Goal: Book appointment/travel/reservation

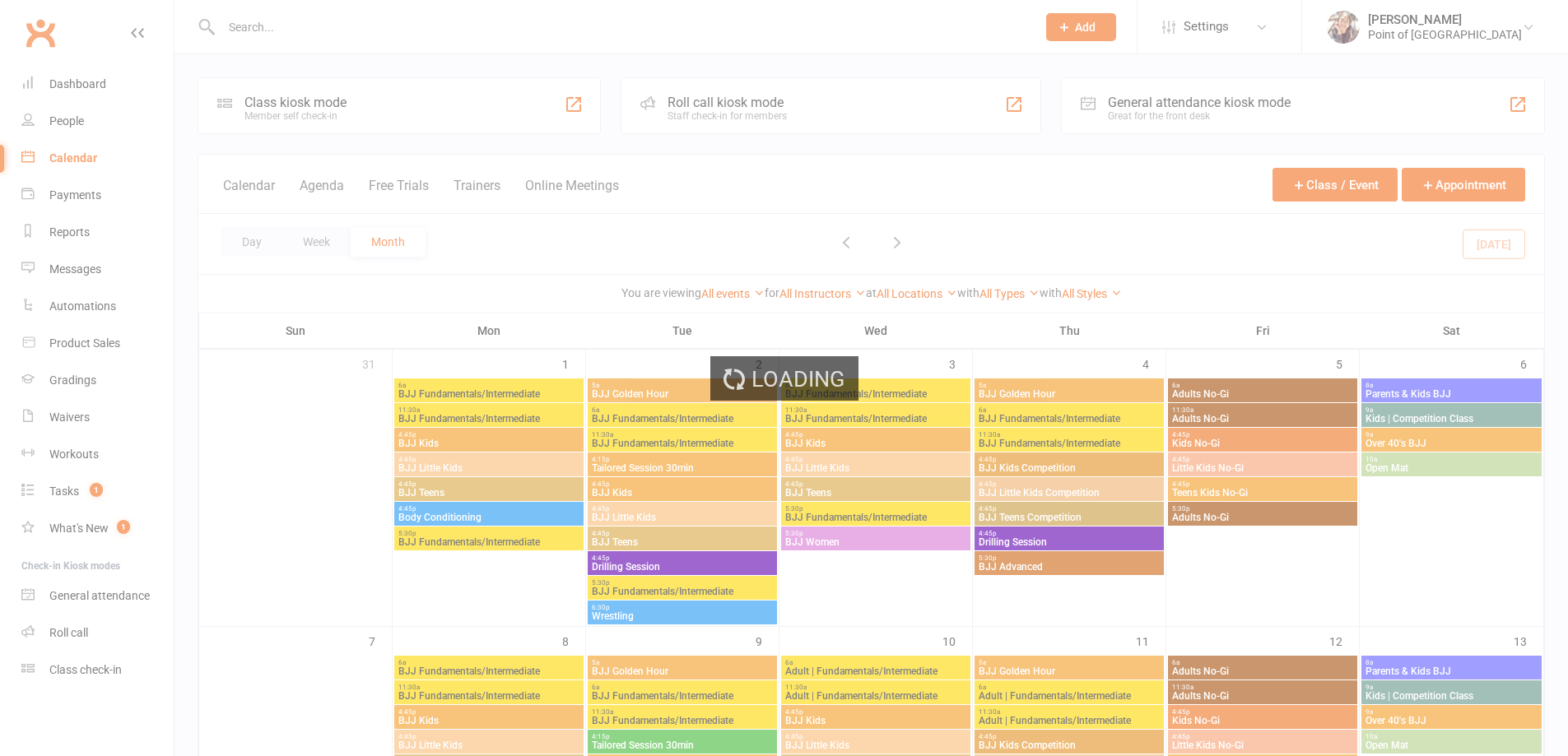
click at [391, 105] on div "Loading" at bounding box center [784, 378] width 1568 height 756
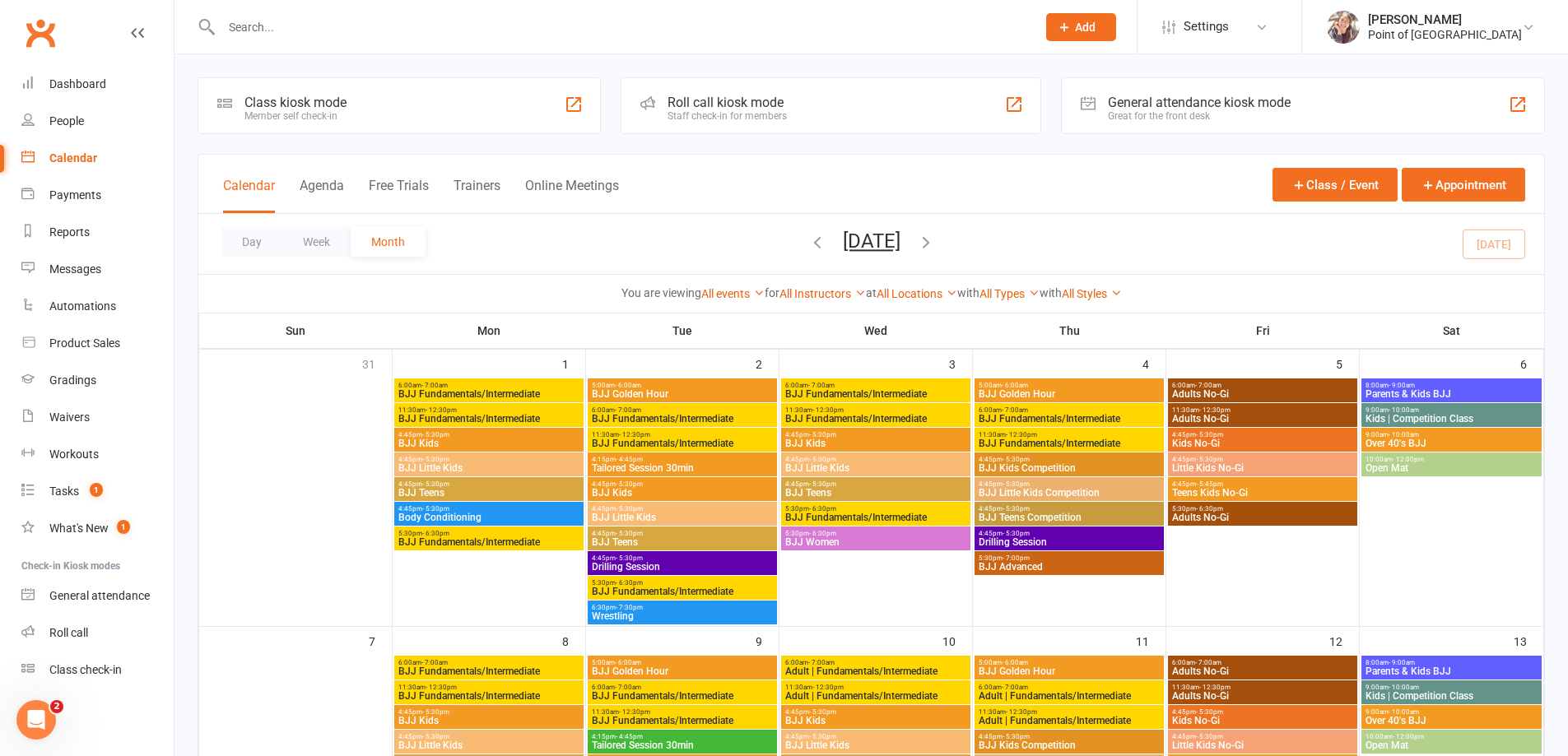
click at [362, 100] on div "Class kiosk mode Member self check-in" at bounding box center [399, 105] width 403 height 57
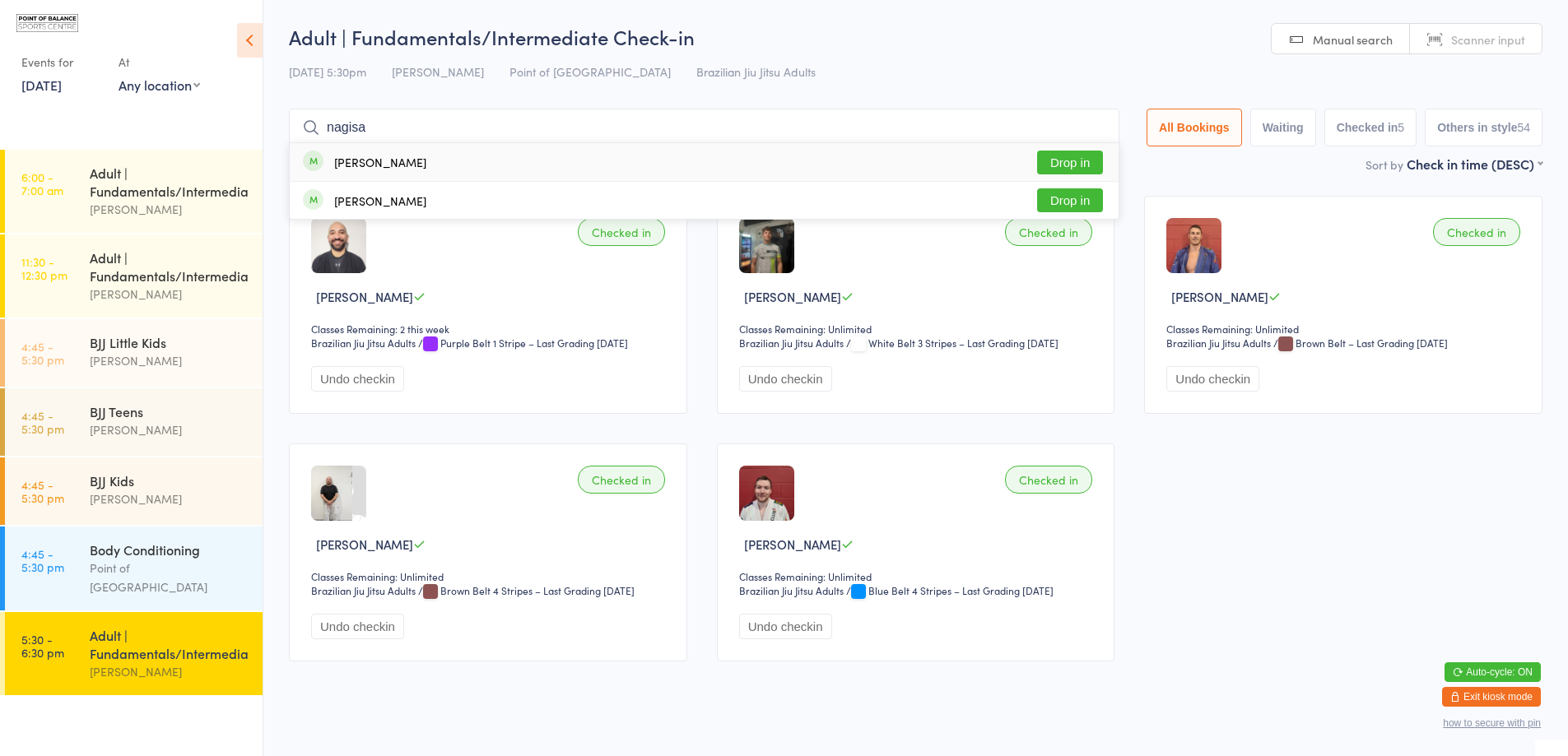
type input "nagisa"
click at [1057, 152] on button "Drop in" at bounding box center [1070, 162] width 66 height 24
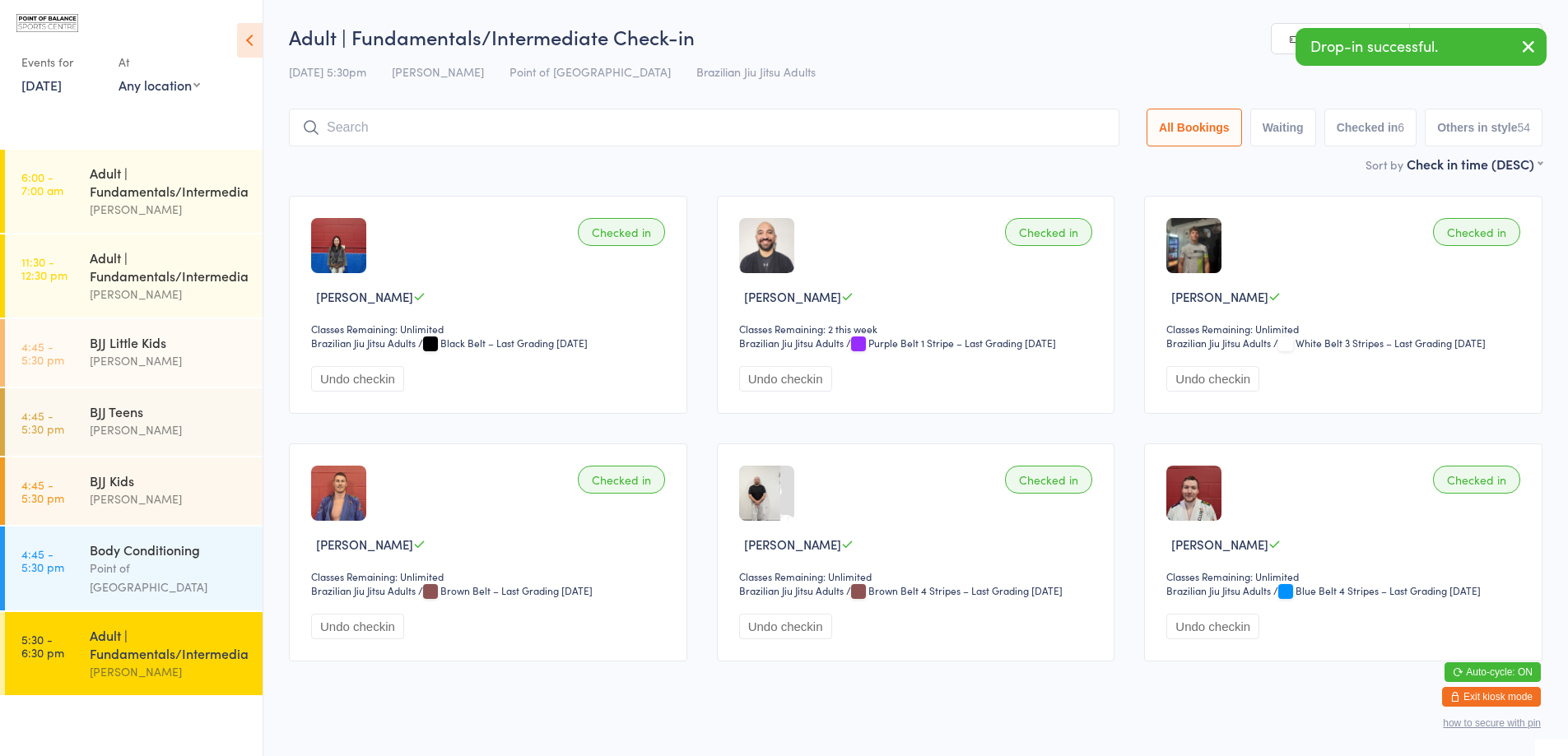
click at [731, 122] on input "search" at bounding box center [704, 128] width 831 height 38
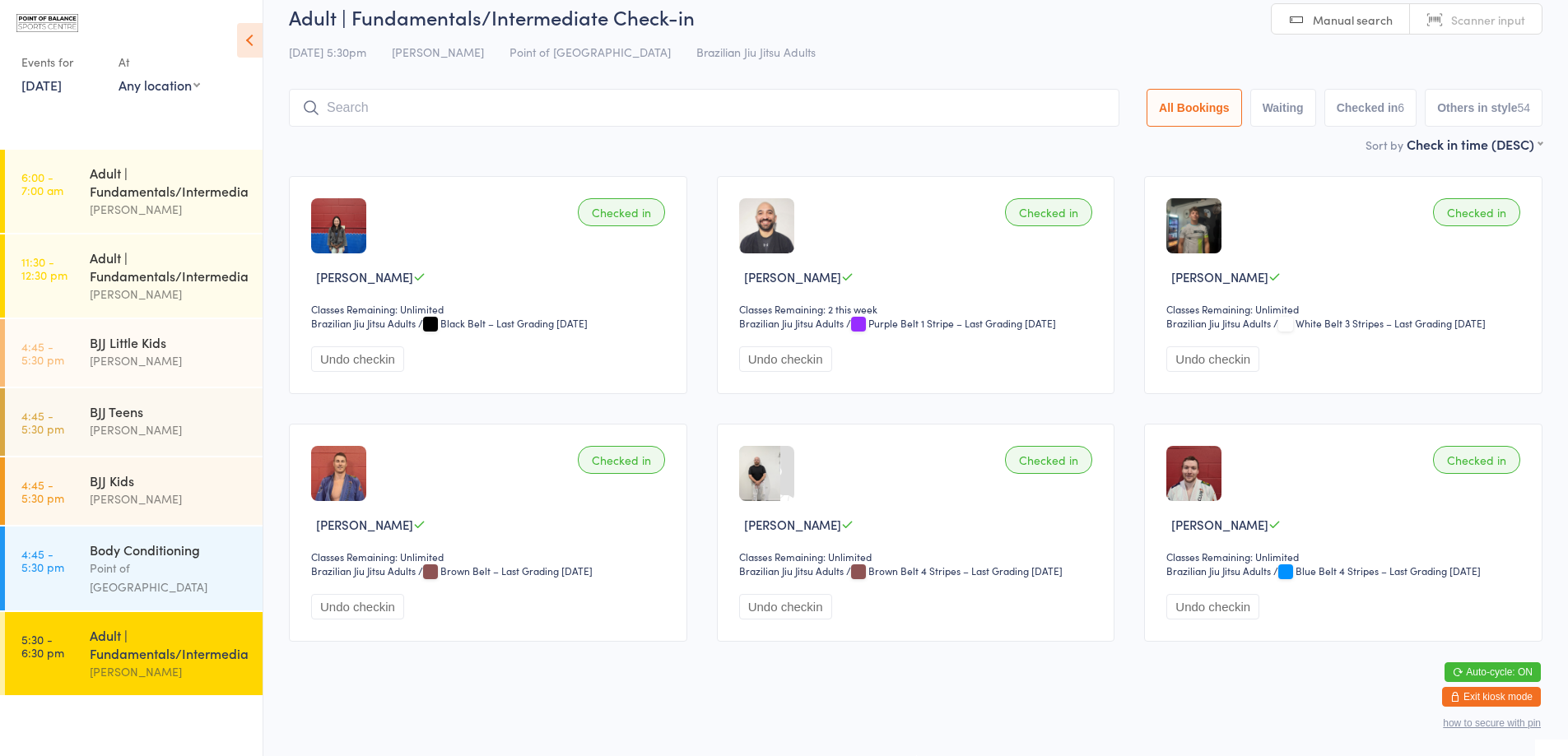
click at [666, 97] on input "search" at bounding box center [704, 107] width 831 height 38
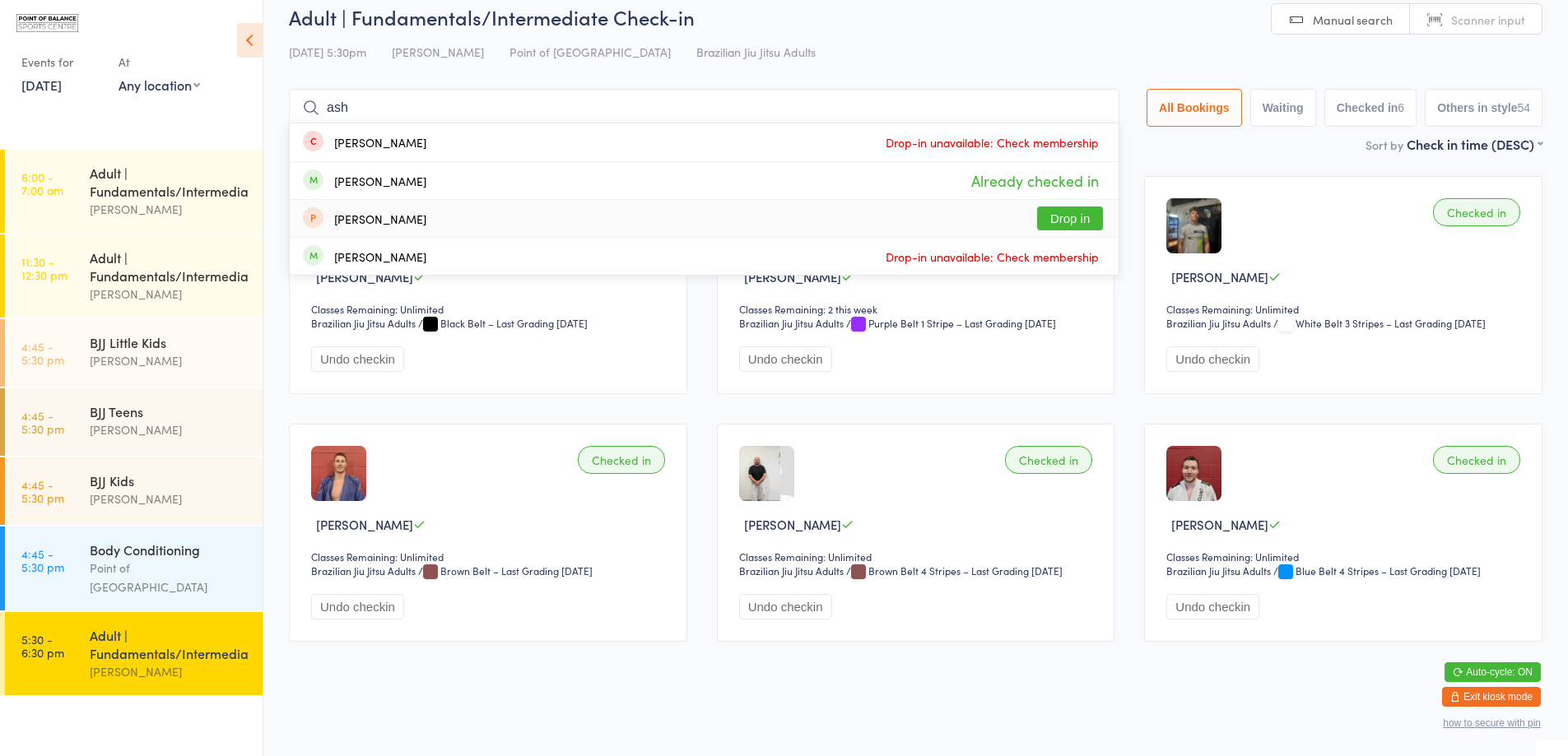
click at [696, 485] on div "Checked in Nagisa Tsumadori Classes Remaining: Unlimited Brazilian Jiu Jitsu Ad…" at bounding box center [915, 409] width 1283 height 495
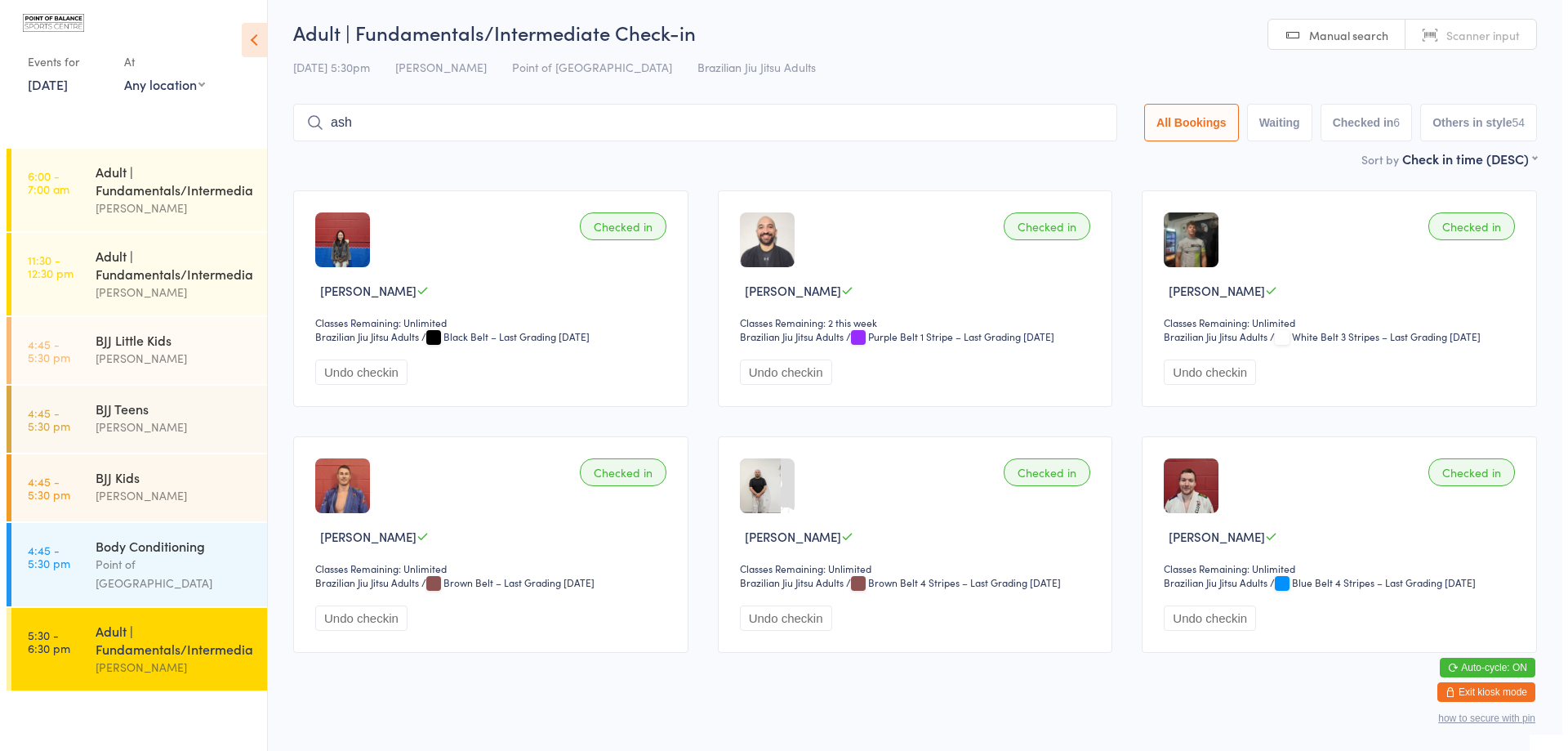
scroll to position [0, 0]
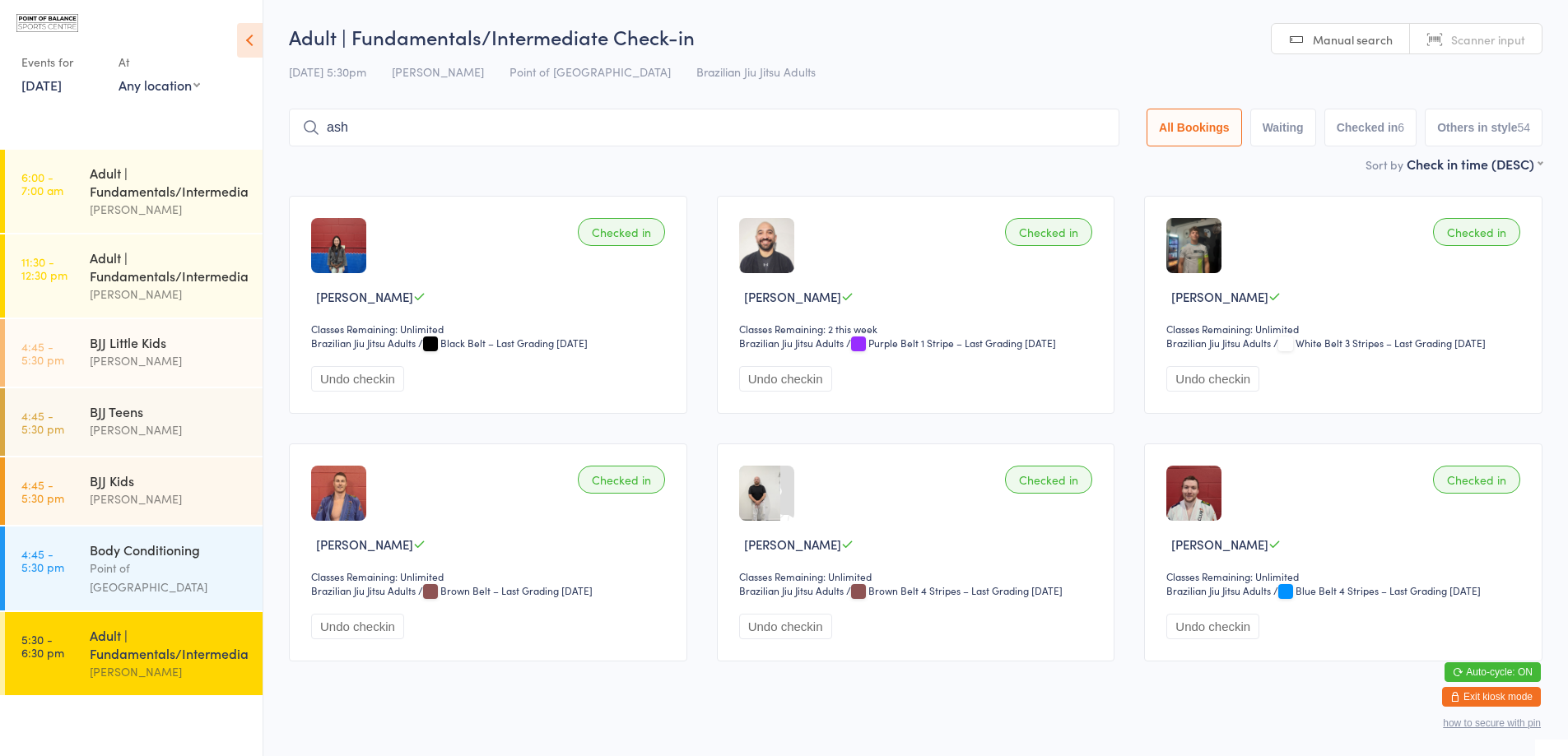
drag, startPoint x: 417, startPoint y: 121, endPoint x: 304, endPoint y: 121, distance: 113.0
click at [304, 121] on div "ash" at bounding box center [704, 128] width 831 height 38
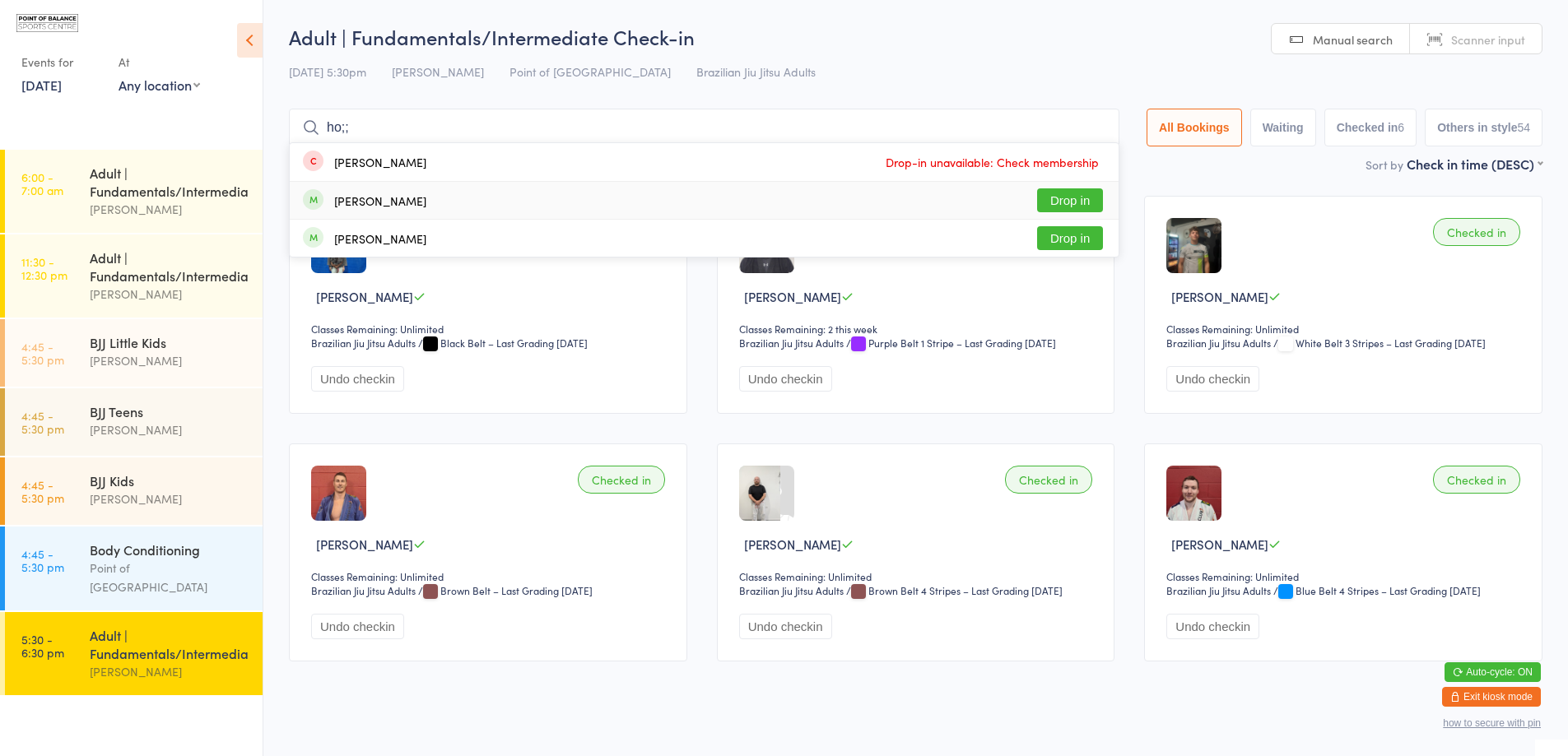
type input "ho;;"
click at [1057, 201] on button "Drop in" at bounding box center [1070, 200] width 66 height 24
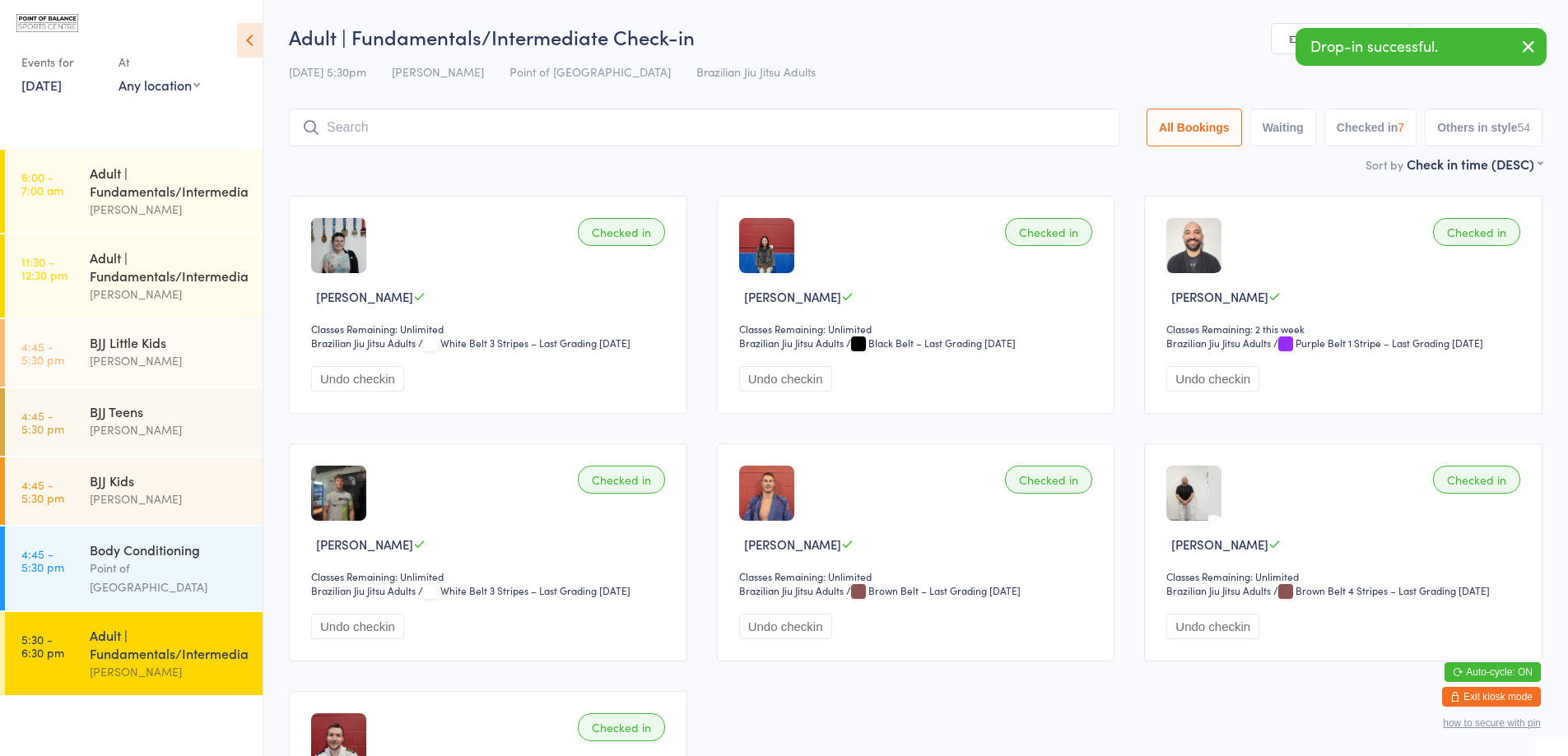
click at [1499, 692] on button "Exit kiosk mode" at bounding box center [1490, 697] width 98 height 19
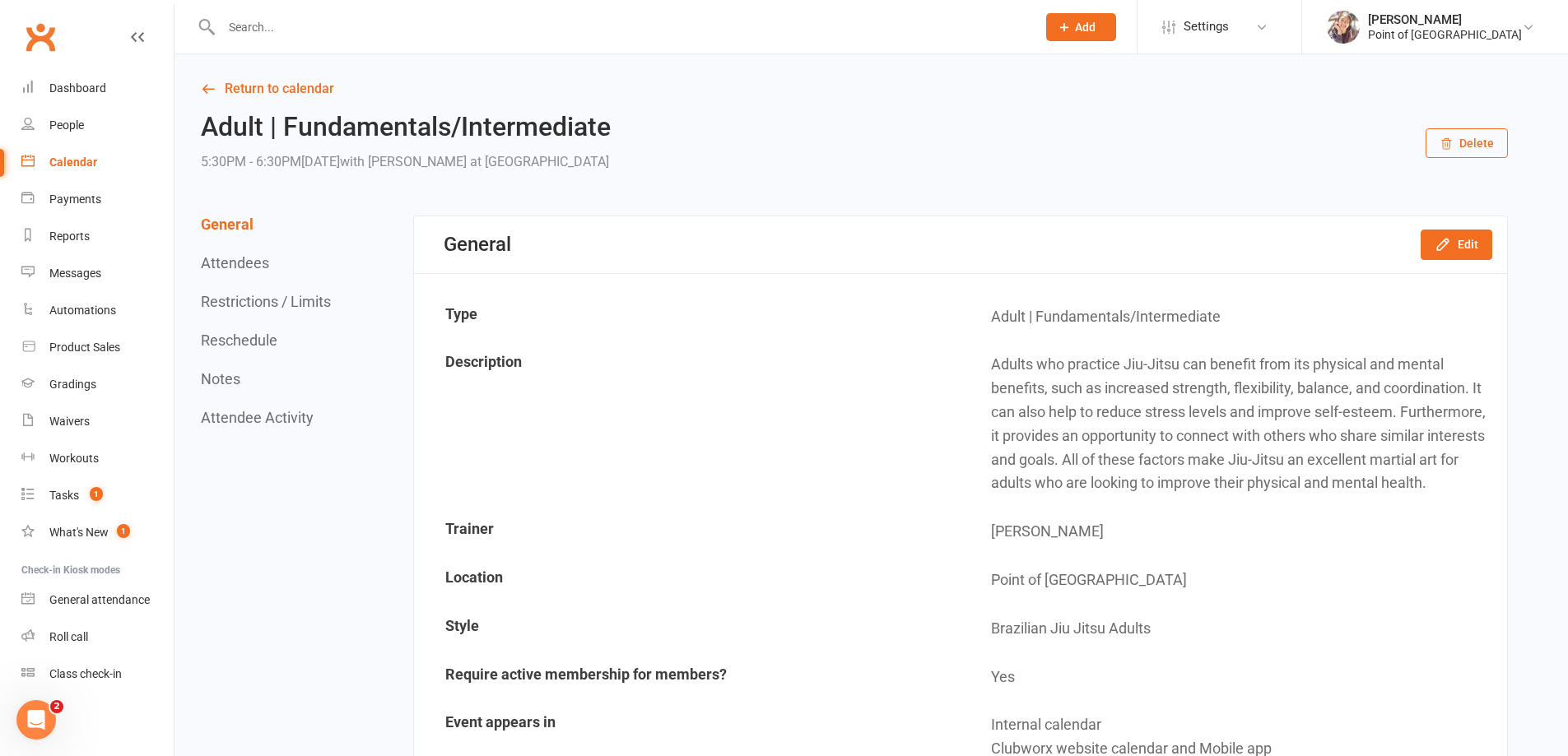
click at [69, 168] on div "Calendar" at bounding box center [74, 161] width 48 height 13
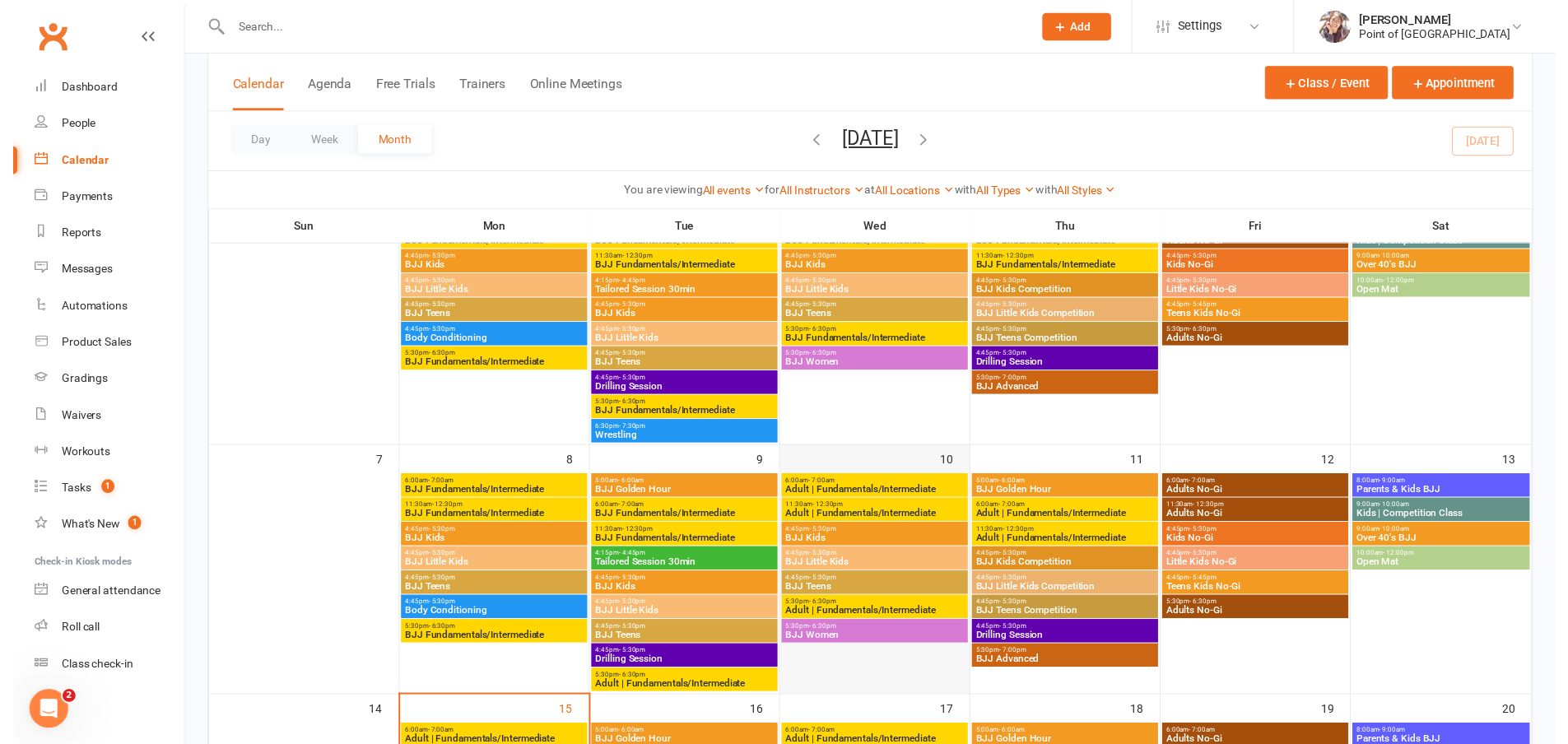
scroll to position [226, 0]
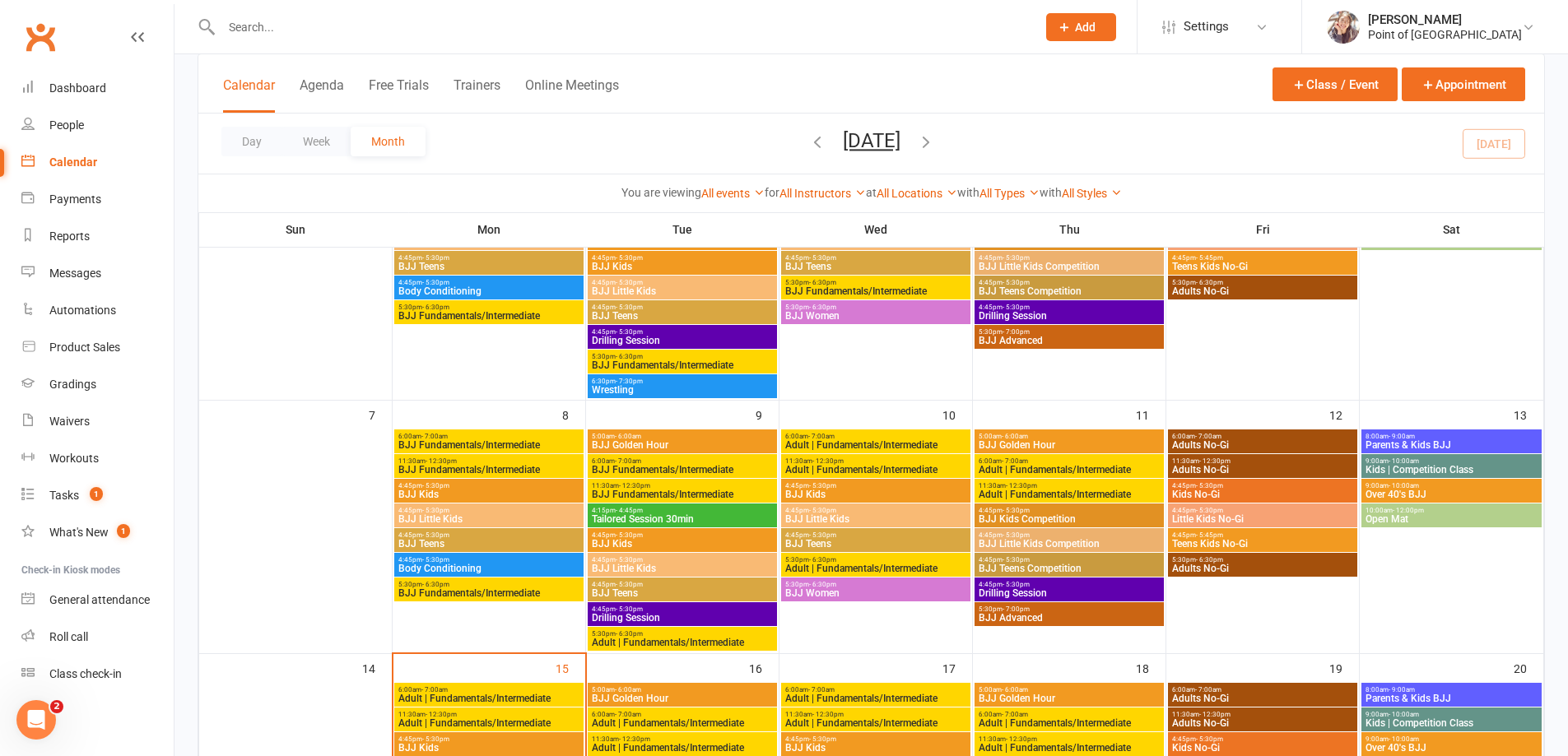
click at [860, 600] on div "5:30pm - 6:30pm BJJ Women" at bounding box center [876, 589] width 190 height 24
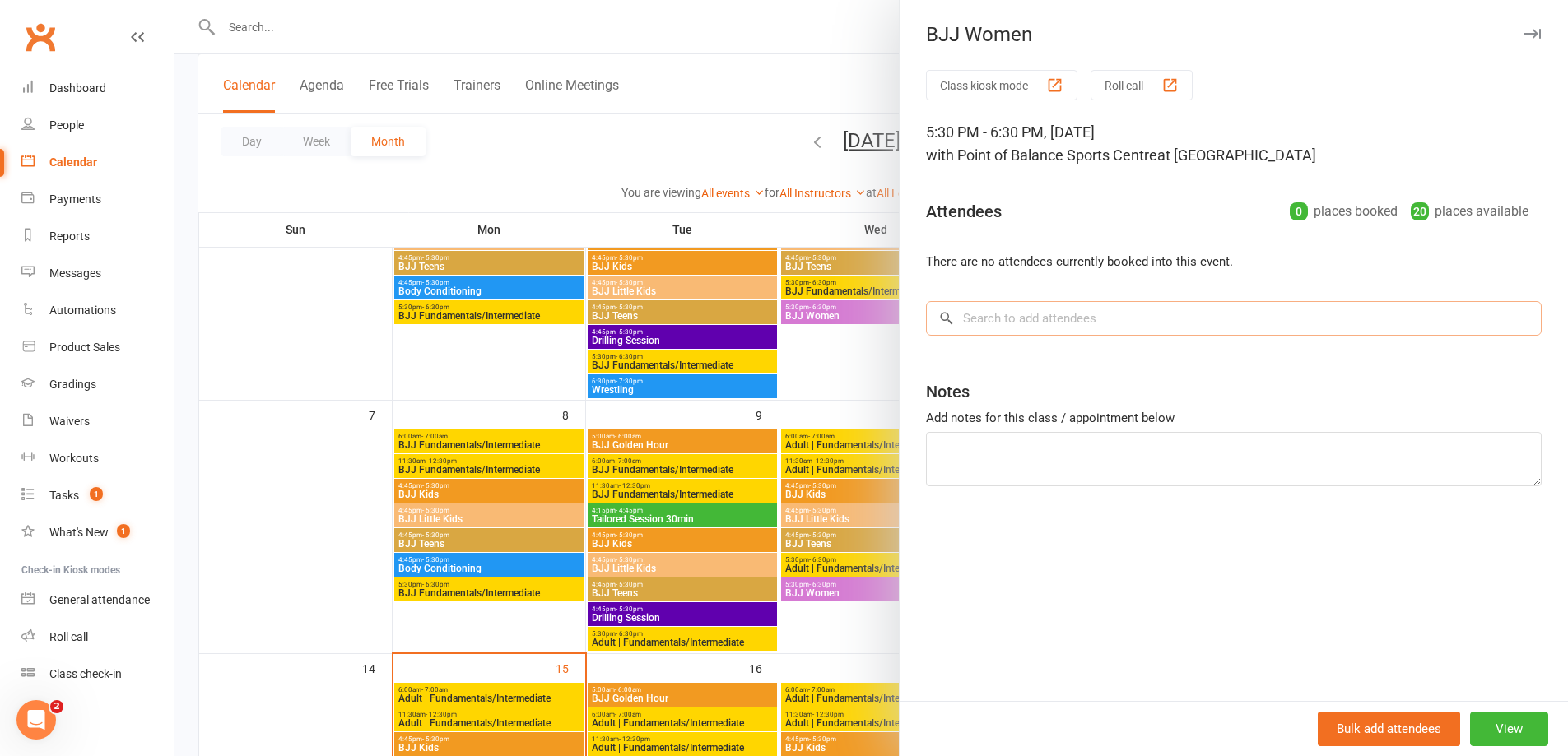
click at [1080, 327] on input "search" at bounding box center [1233, 318] width 615 height 35
type input "r"
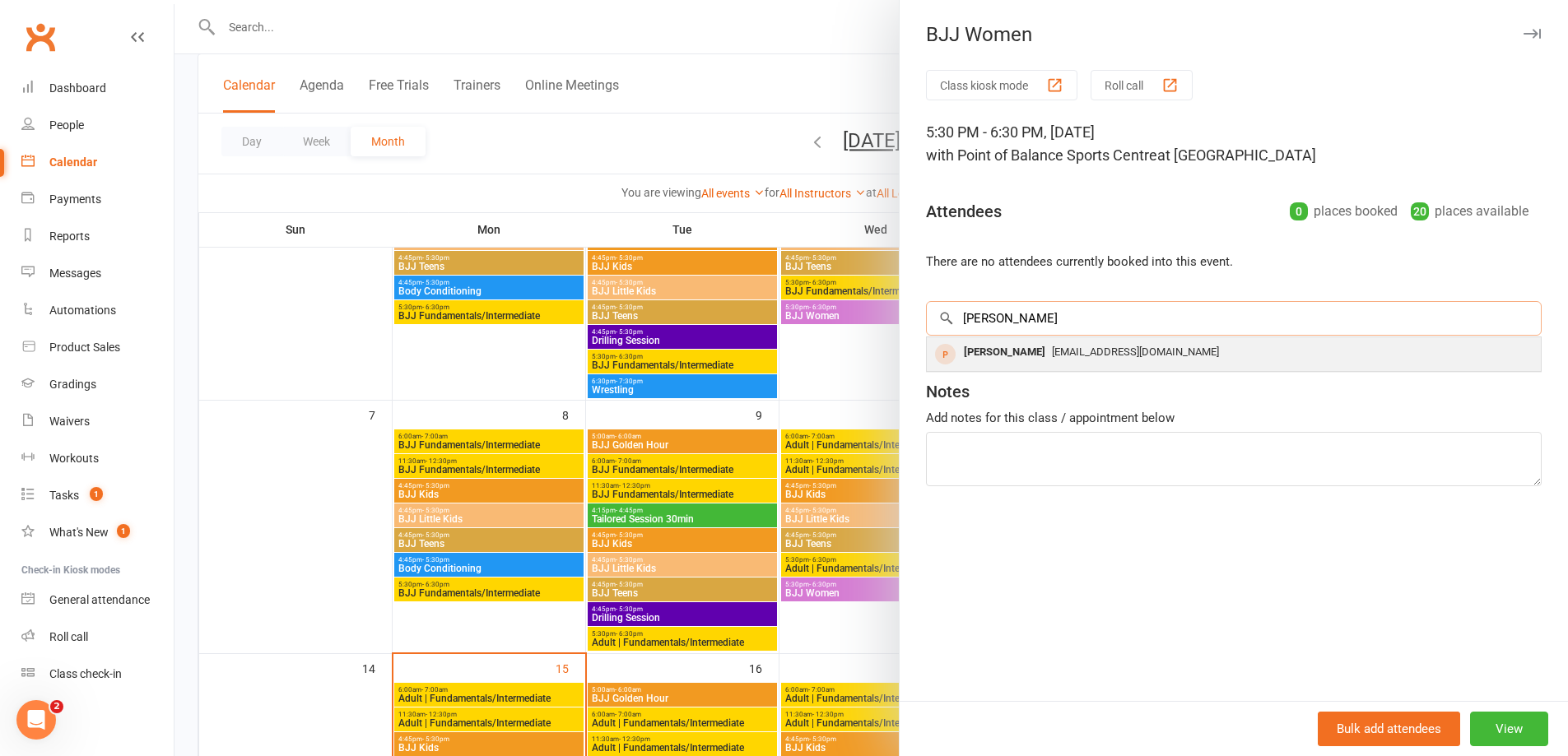
type input "[PERSON_NAME]"
click at [1074, 344] on div "[EMAIL_ADDRESS][DOMAIN_NAME]" at bounding box center [1234, 352] width 601 height 24
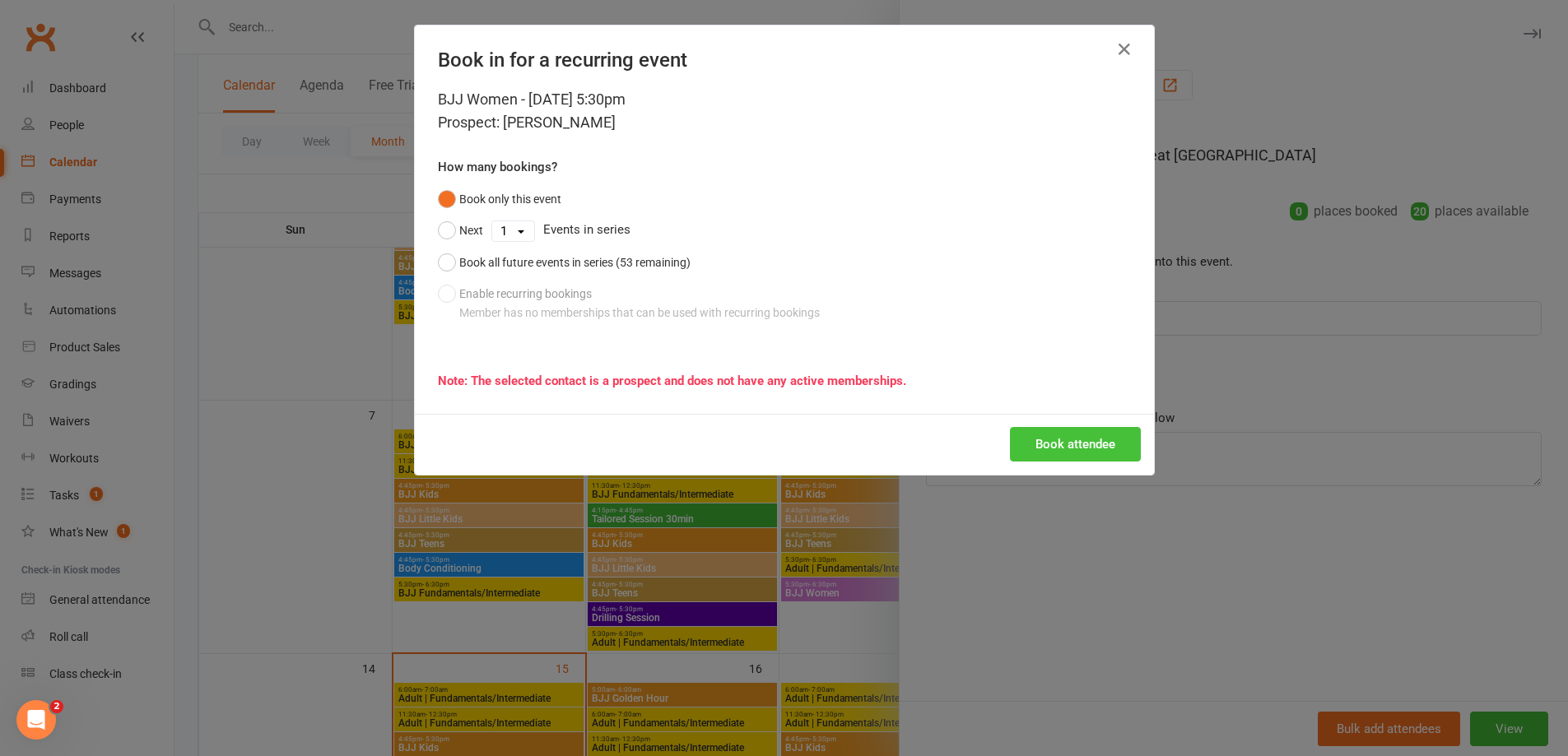
click at [1071, 440] on button "Book attendee" at bounding box center [1075, 444] width 131 height 35
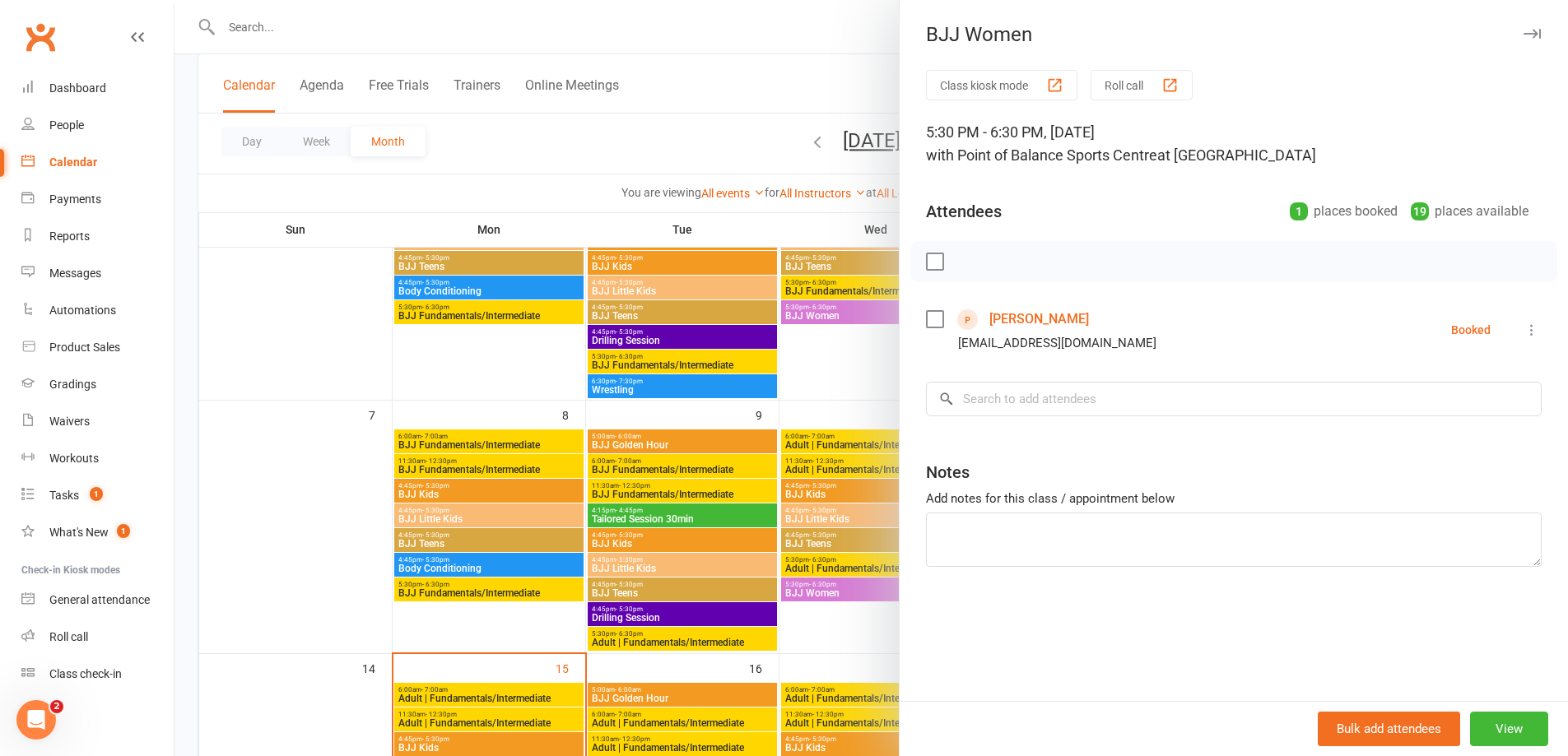
click at [1523, 331] on icon at bounding box center [1531, 330] width 17 height 17
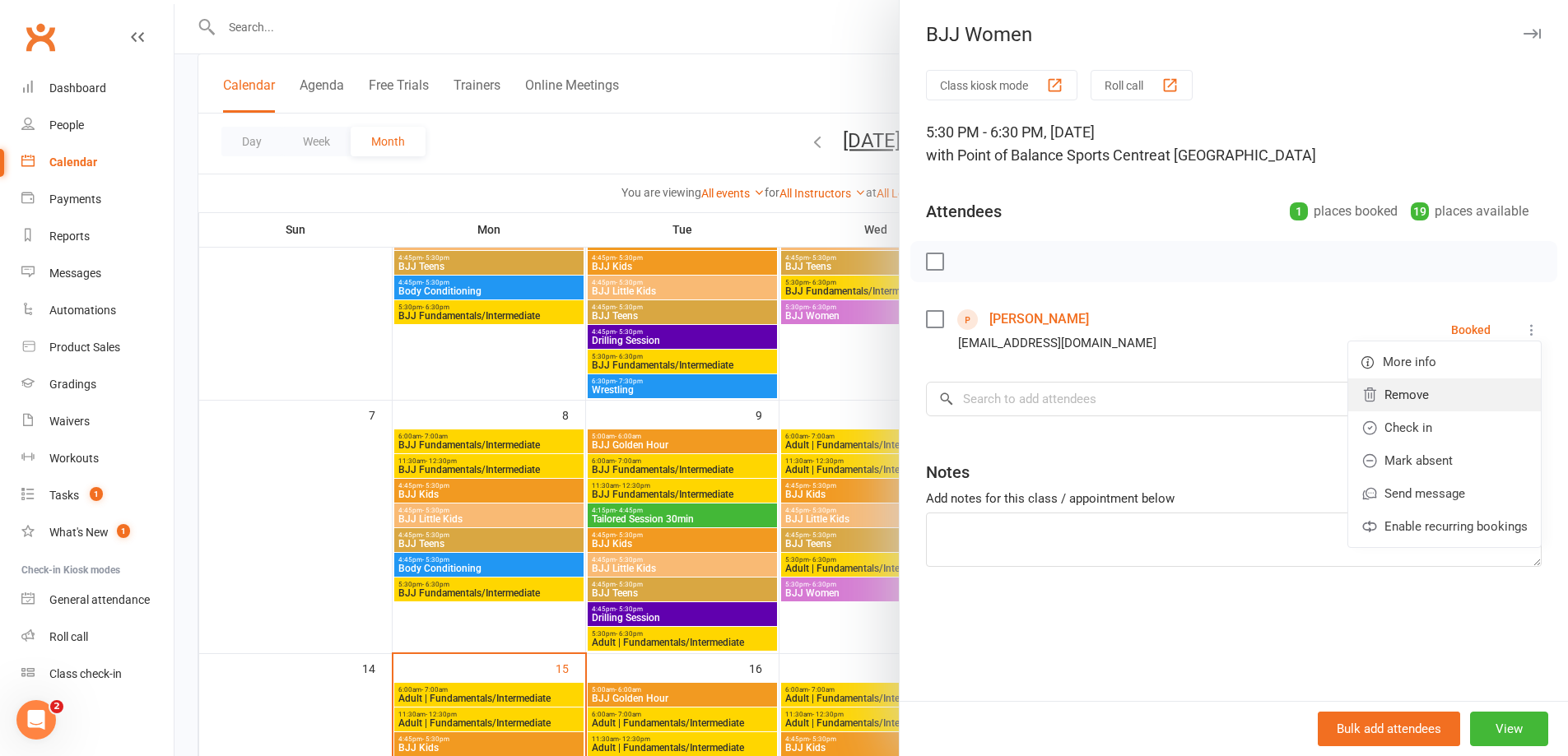
click at [1431, 396] on link "Remove" at bounding box center [1444, 394] width 192 height 33
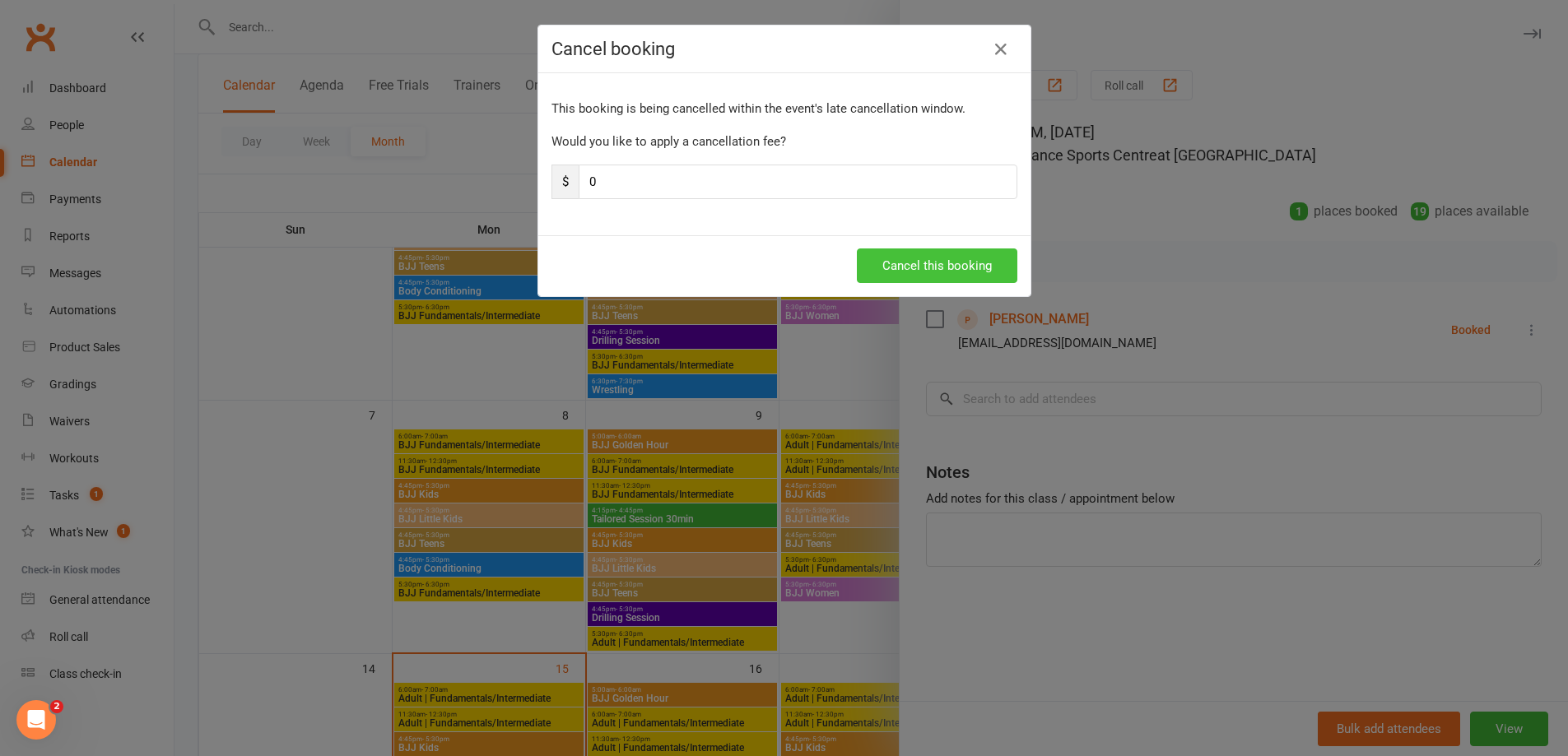
click at [922, 266] on button "Cancel this booking" at bounding box center [936, 265] width 160 height 35
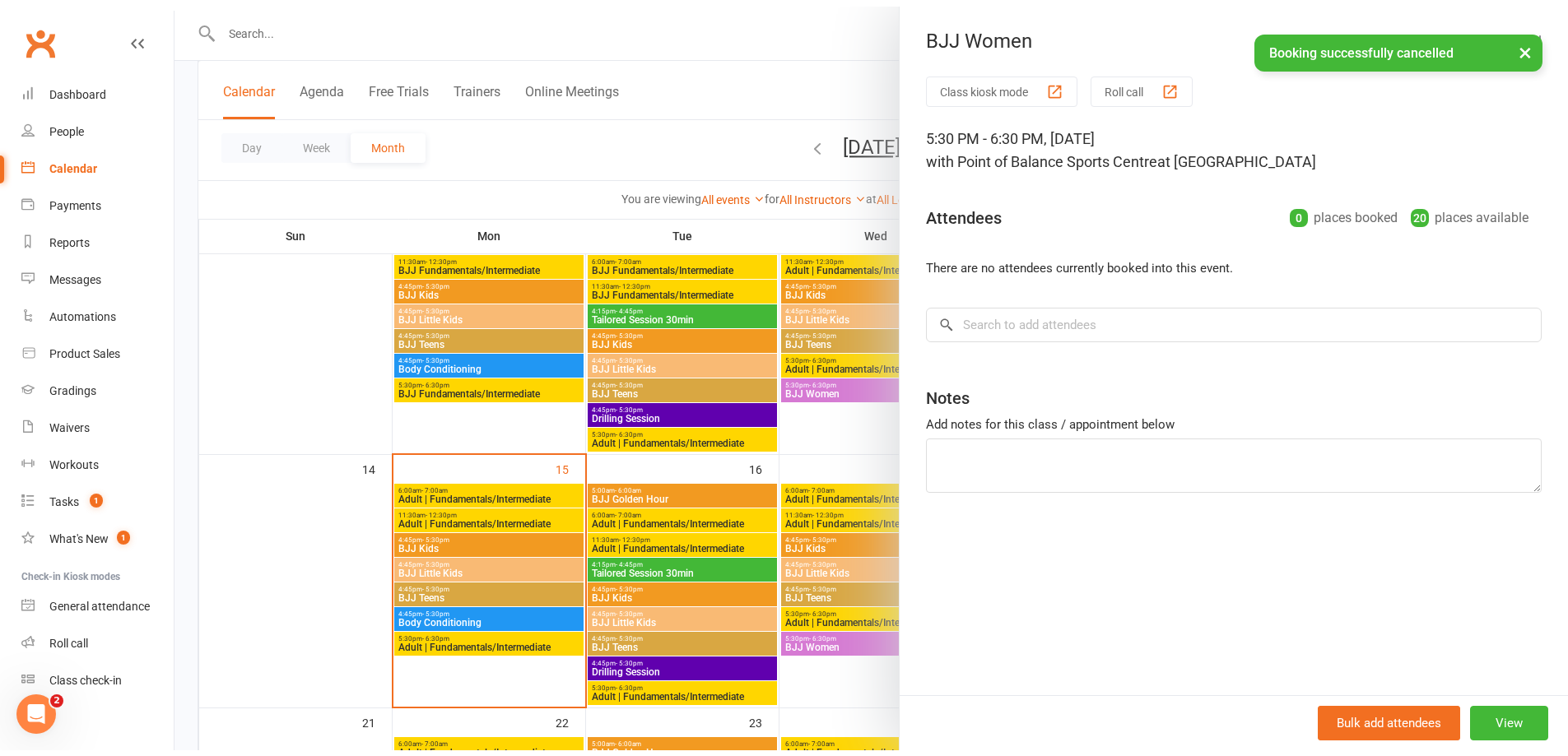
scroll to position [453, 0]
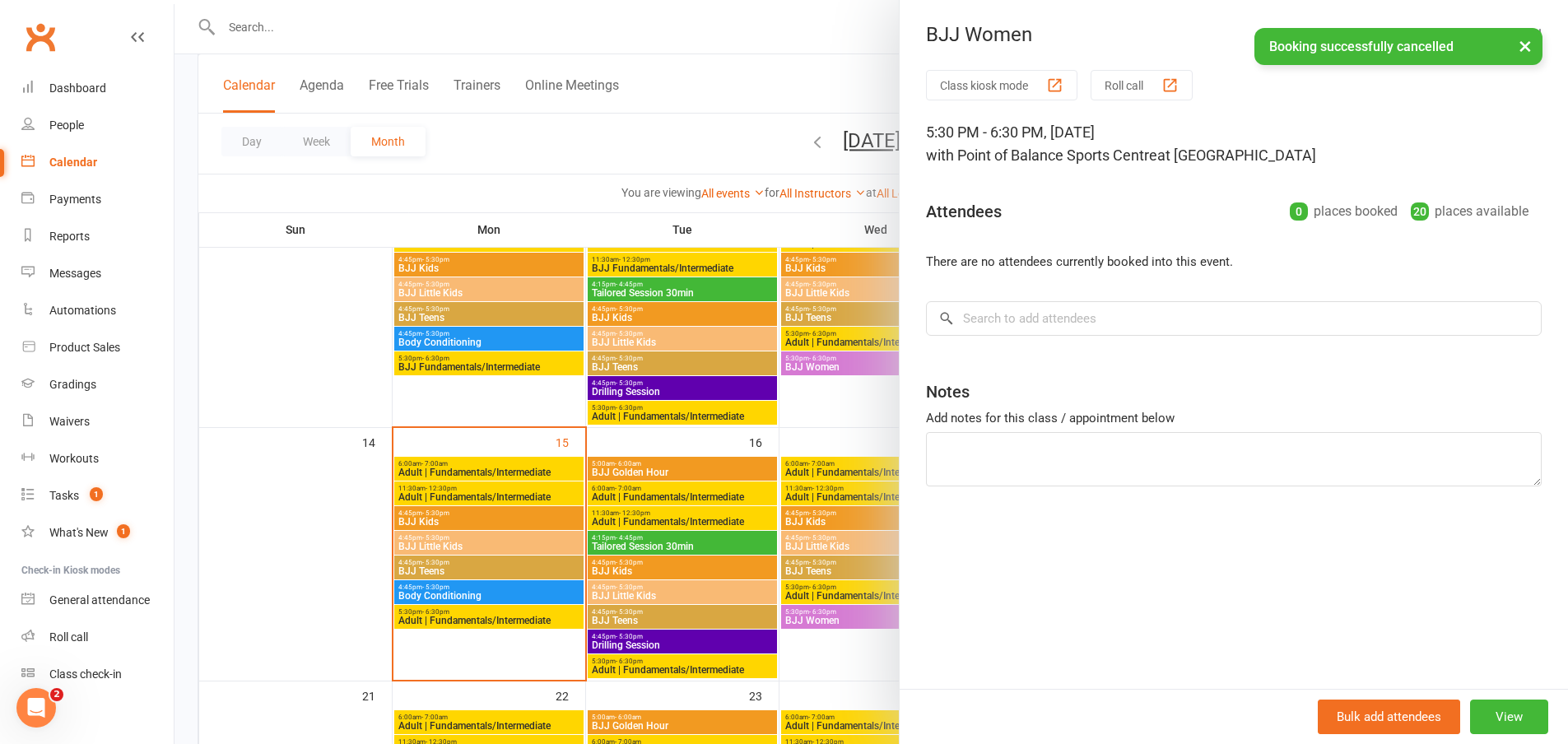
click at [805, 618] on div at bounding box center [871, 372] width 1393 height 744
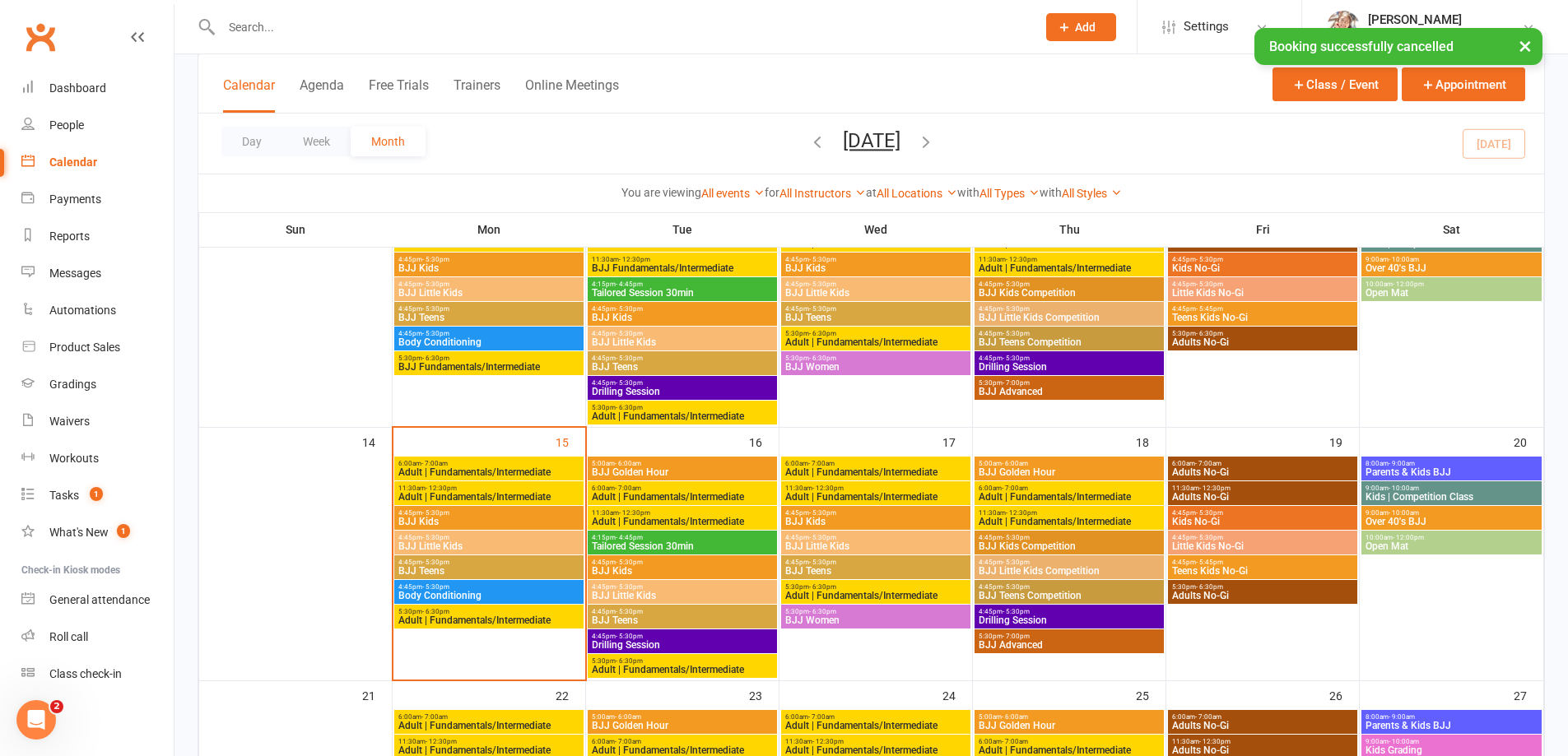
click at [841, 618] on span "BJJ Women" at bounding box center [876, 620] width 183 height 10
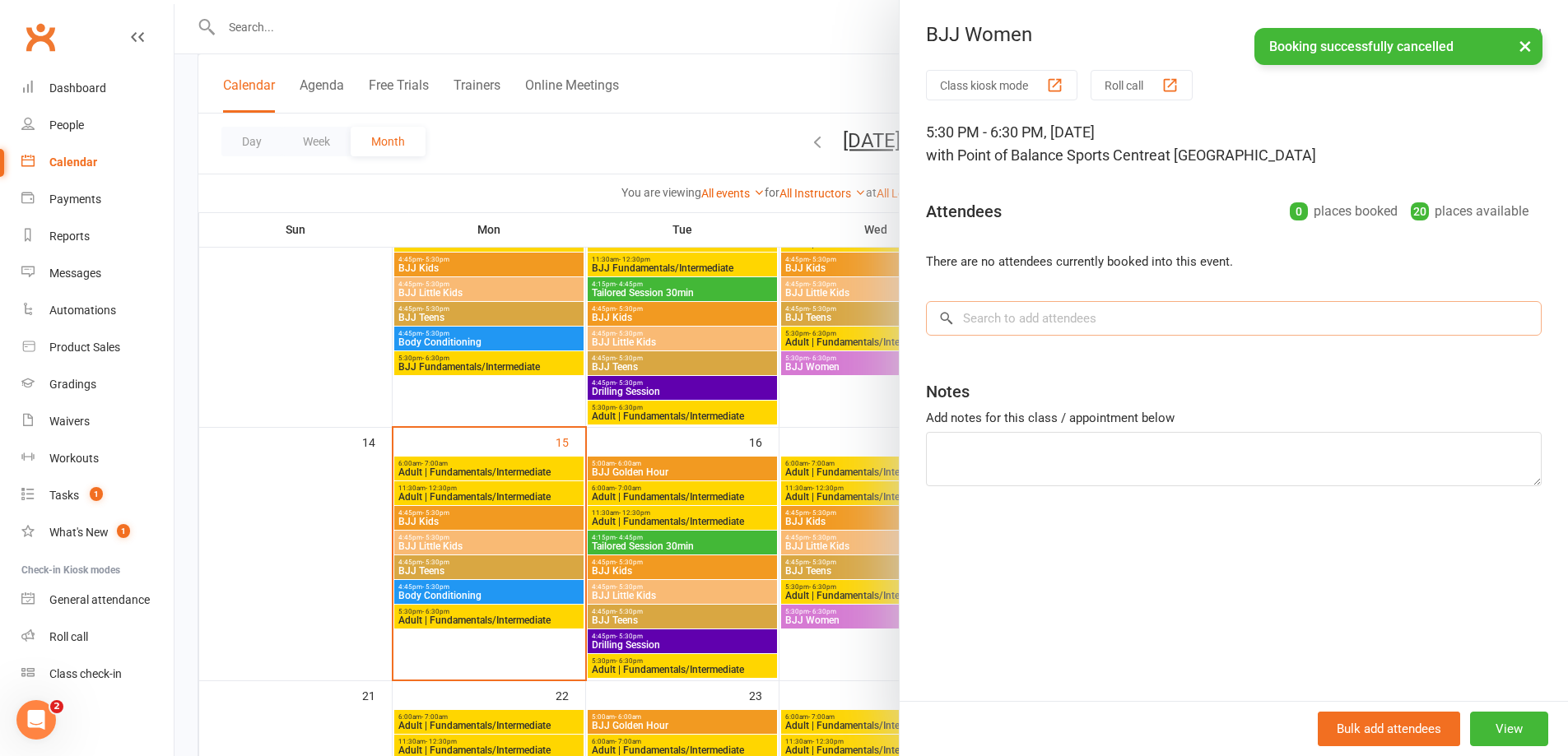
click at [1045, 327] on input "search" at bounding box center [1233, 318] width 615 height 35
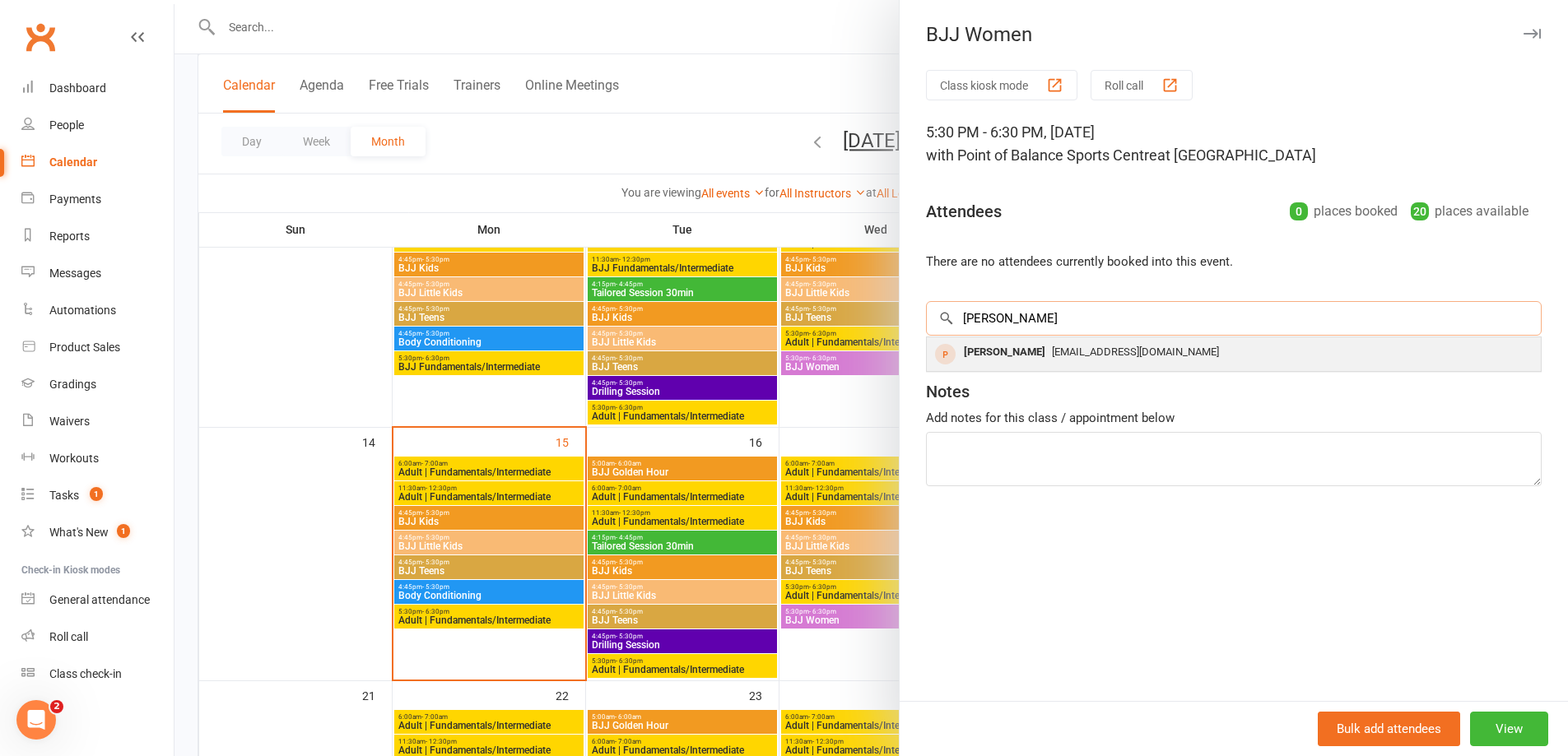
type input "[PERSON_NAME]"
click at [1069, 348] on span "[EMAIL_ADDRESS][DOMAIN_NAME]" at bounding box center [1135, 352] width 167 height 12
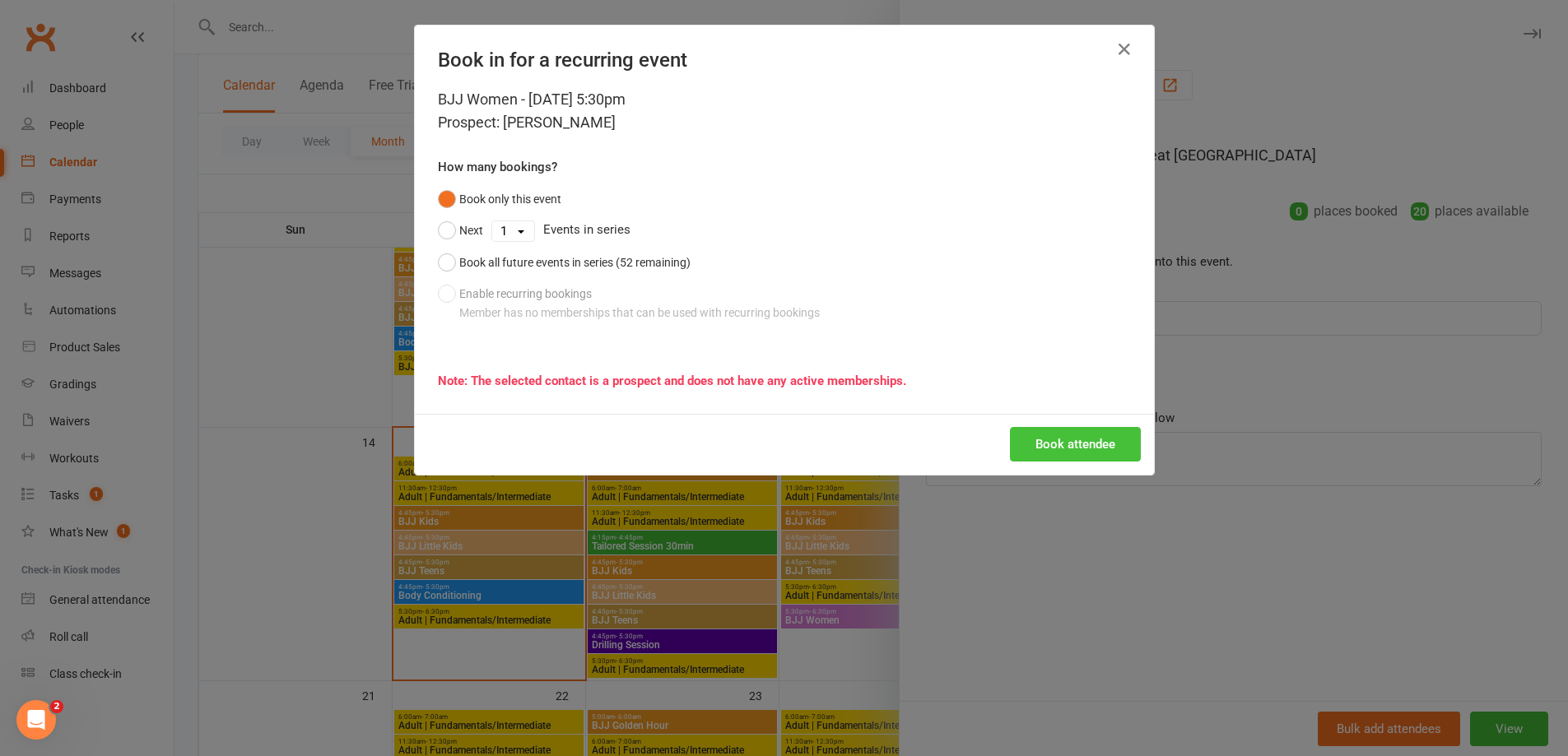
drag, startPoint x: 1093, startPoint y: 434, endPoint x: 1085, endPoint y: 442, distance: 11.3
click at [1092, 435] on button "Book attendee" at bounding box center [1075, 444] width 131 height 35
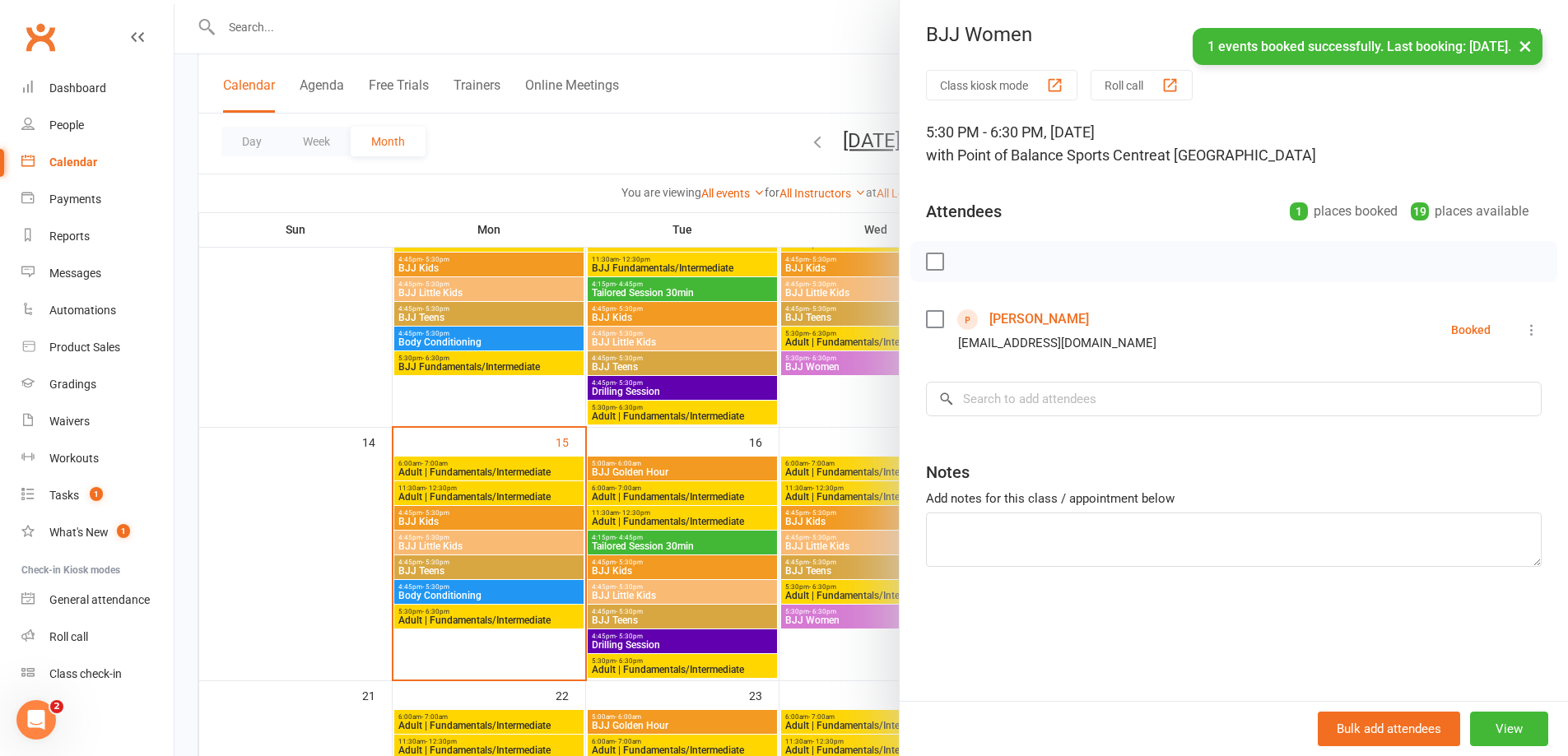
click at [644, 487] on div at bounding box center [871, 378] width 1393 height 756
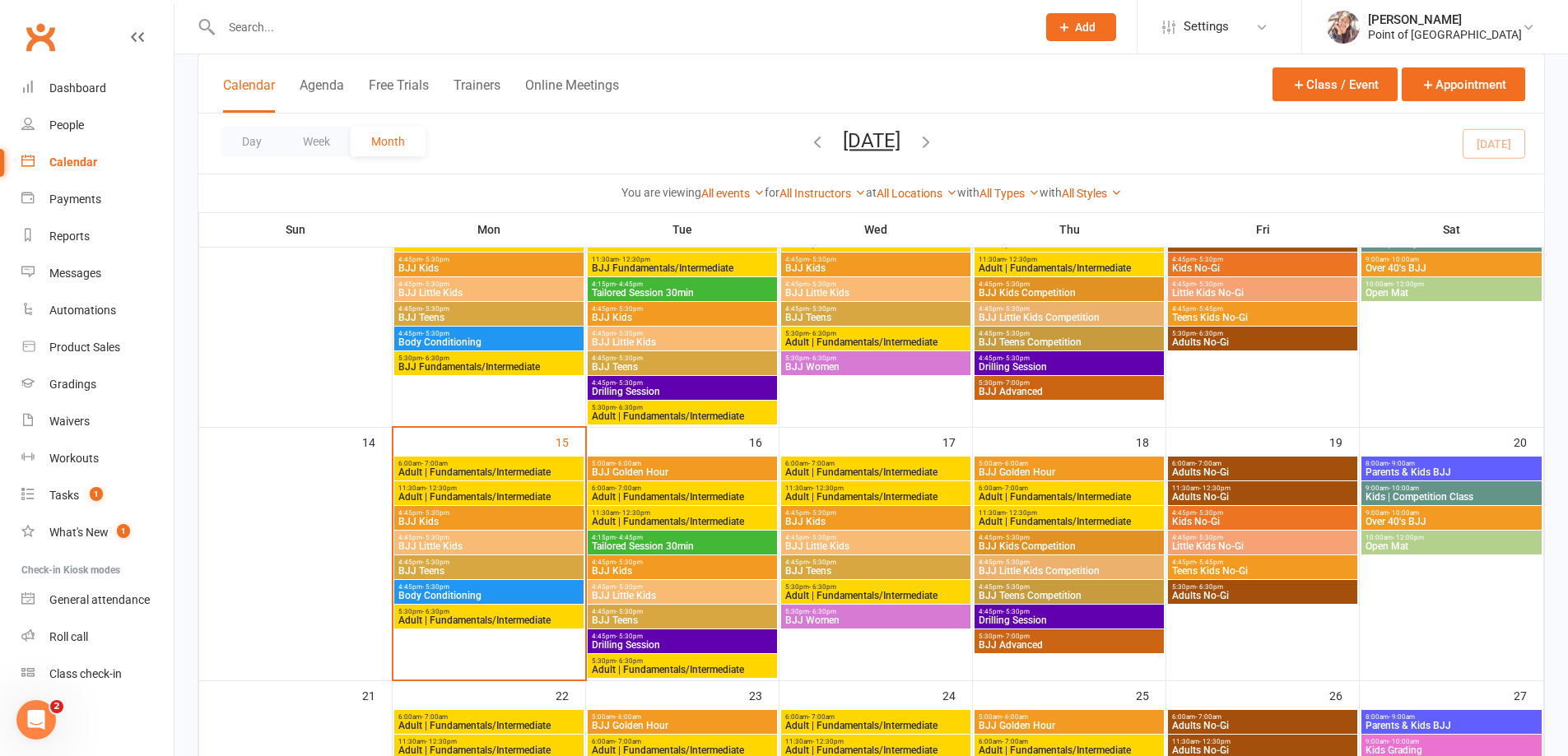
click at [660, 467] on span "BJJ Golden Hour" at bounding box center [683, 472] width 183 height 10
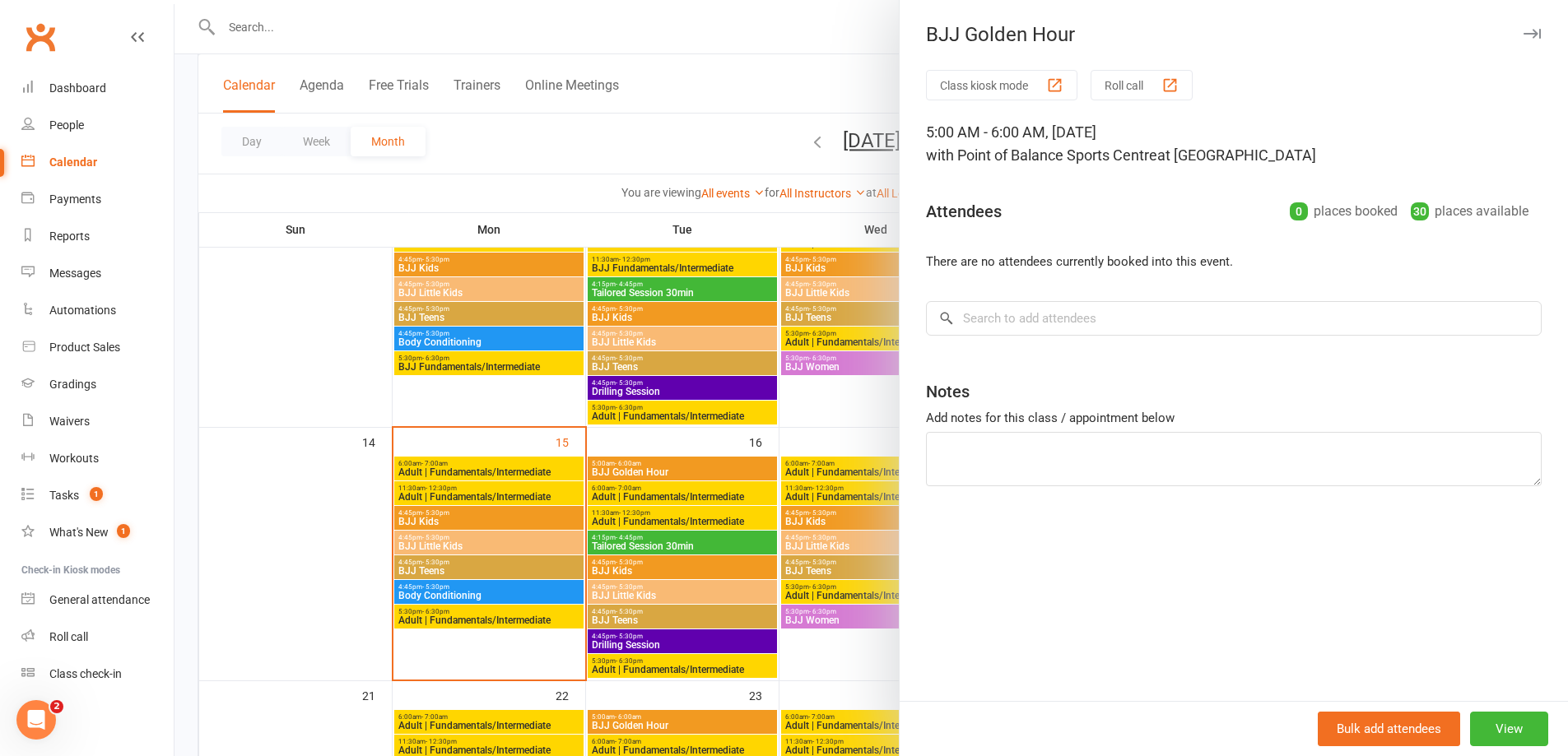
click at [651, 495] on div at bounding box center [871, 378] width 1393 height 756
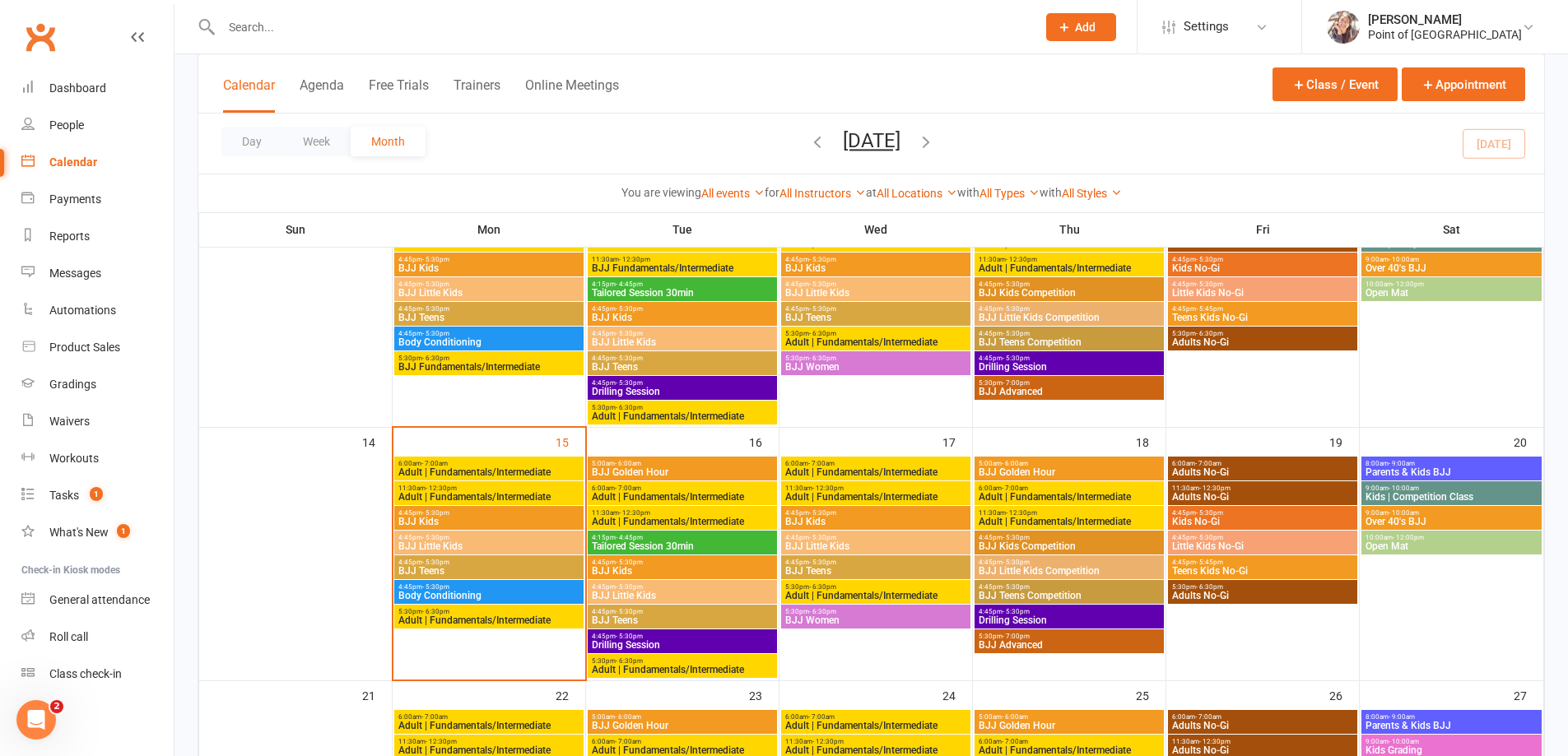
click at [651, 495] on span "Adult | Fundamentals/Intermediate" at bounding box center [683, 496] width 183 height 10
